Goal: Task Accomplishment & Management: Manage account settings

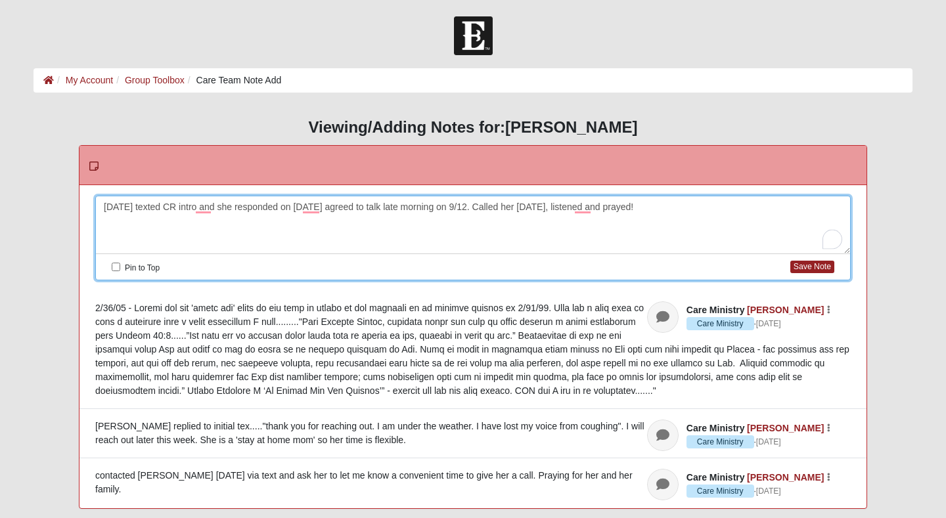
click at [539, 210] on div "[DATE] texted CR intro and she responded on [DATE] agreed to talk late morning …" at bounding box center [473, 225] width 754 height 58
click at [657, 207] on div "9/6/25 texted CR intro and she responded on 9/9, we agreed to talk late morning…" at bounding box center [473, 225] width 754 height 58
click at [812, 268] on button "Save Note" at bounding box center [812, 267] width 44 height 12
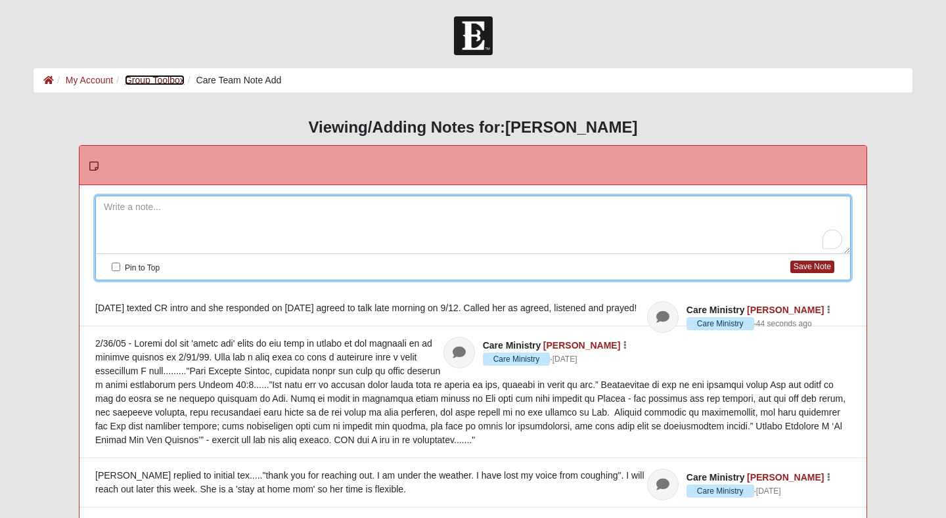
click at [146, 79] on link "Group Toolbox" at bounding box center [155, 80] width 60 height 11
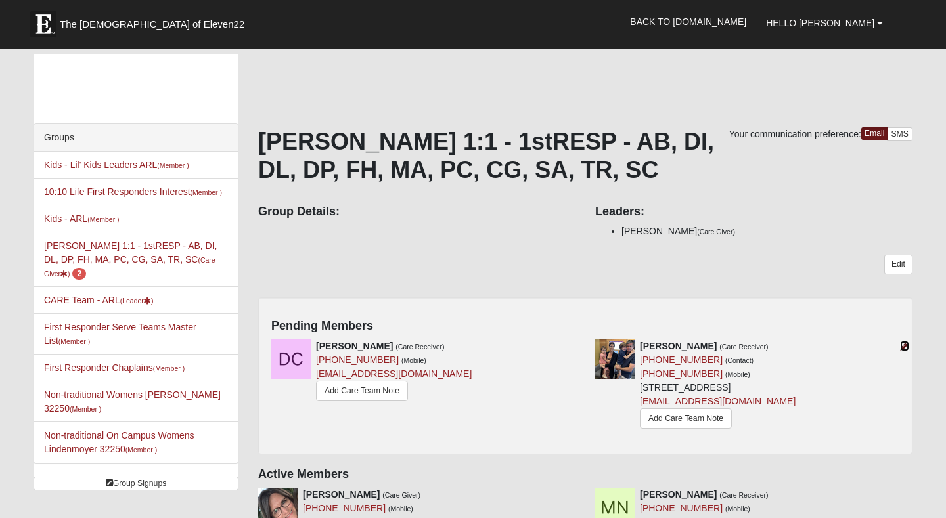
click at [907, 346] on icon at bounding box center [904, 346] width 9 height 9
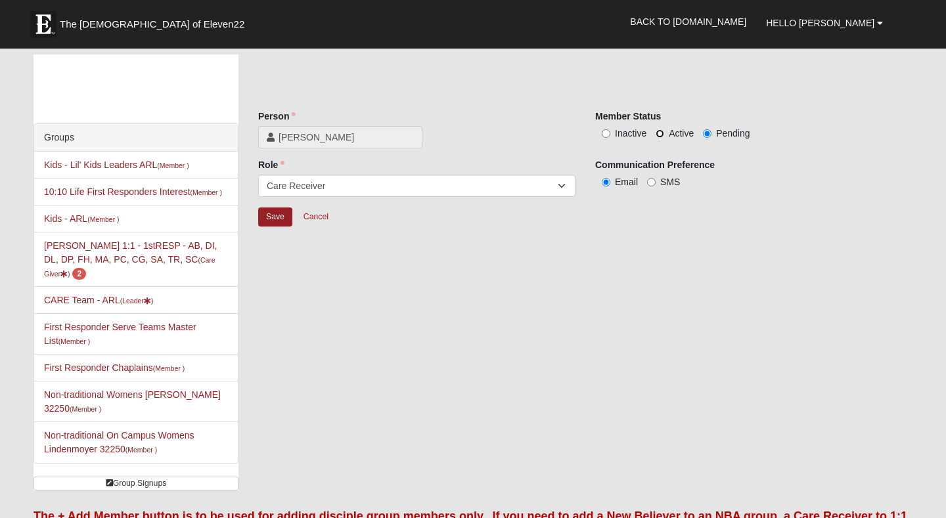
click at [660, 134] on input "Active" at bounding box center [660, 133] width 9 height 9
radio input "true"
click at [276, 214] on input "Save" at bounding box center [275, 217] width 34 height 19
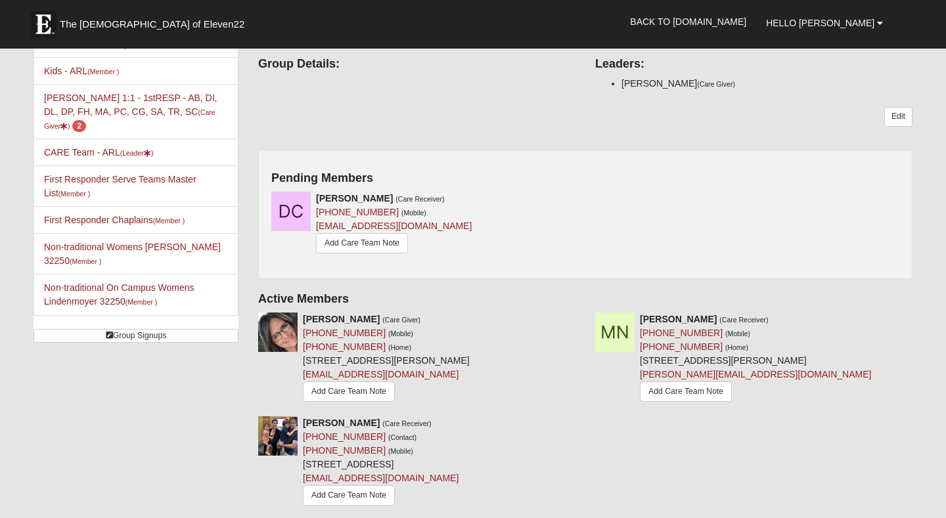
scroll to position [149, 0]
click at [349, 241] on link "Add Care Team Note" at bounding box center [362, 242] width 92 height 20
click at [383, 242] on link "Add Care Team Note" at bounding box center [362, 242] width 92 height 20
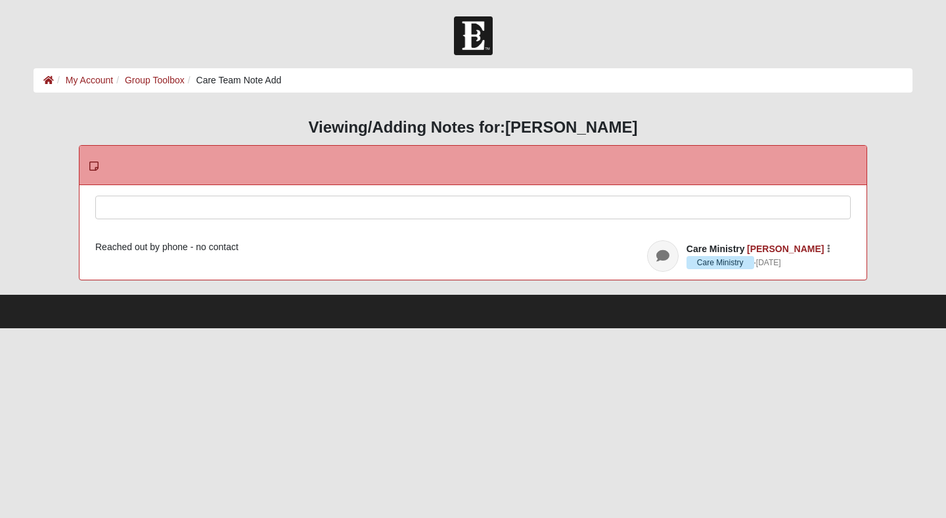
click at [122, 208] on div at bounding box center [473, 225] width 754 height 58
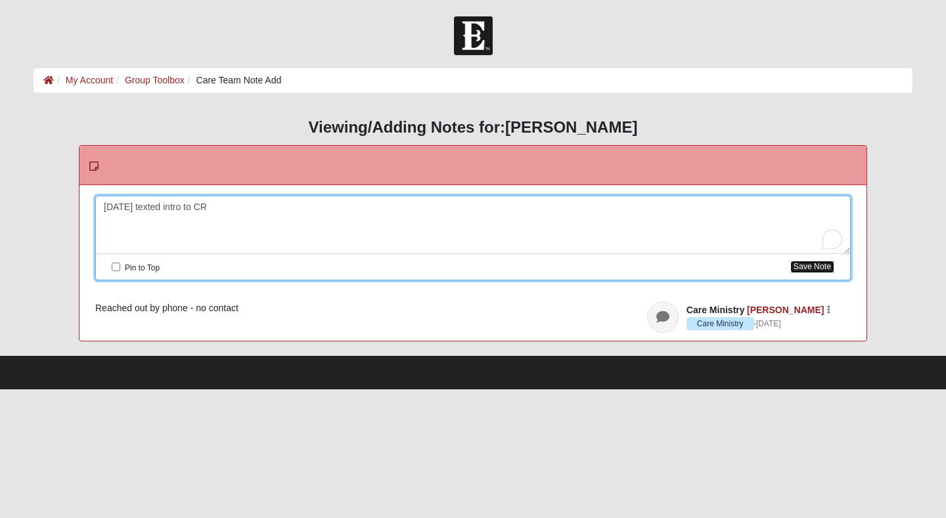
click at [805, 268] on button "Save Note" at bounding box center [812, 267] width 44 height 12
